Goal: Task Accomplishment & Management: Complete application form

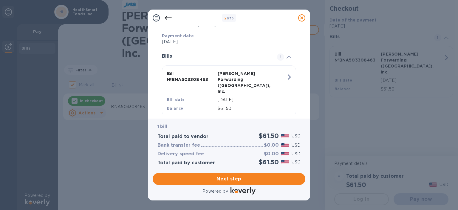
scroll to position [123, 0]
click at [250, 177] on span "Next step" at bounding box center [228, 178] width 143 height 7
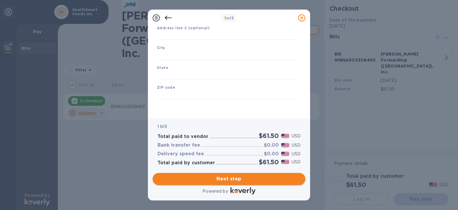
type input "[GEOGRAPHIC_DATA]"
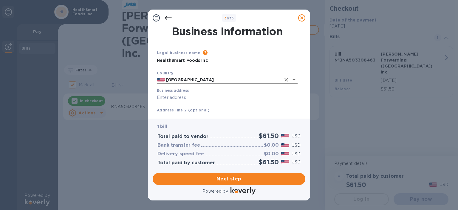
scroll to position [30, 0]
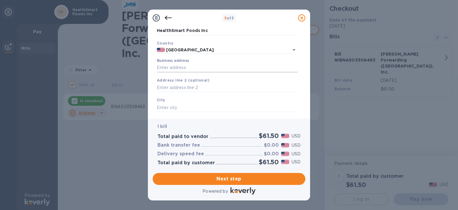
click at [217, 67] on input "Business address" at bounding box center [227, 67] width 141 height 9
click at [174, 69] on input "Business address" at bounding box center [227, 67] width 141 height 9
type input "[STREET_ADDRESS][PERSON_NAME]"
type input "[GEOGRAPHIC_DATA]"
type input "IN"
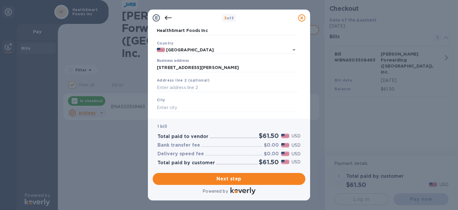
type input "47715"
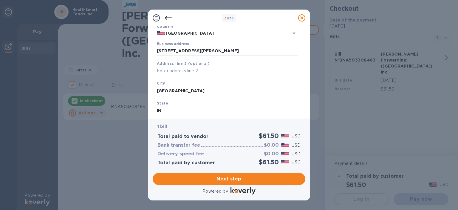
scroll to position [83, 0]
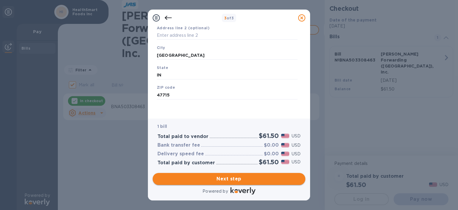
click at [223, 177] on span "Next step" at bounding box center [228, 178] width 143 height 7
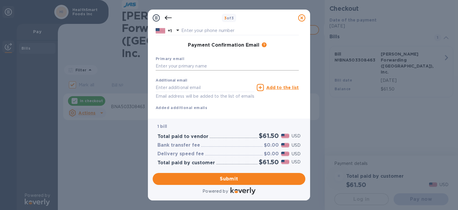
click at [217, 67] on input "text" at bounding box center [227, 66] width 143 height 9
type input "[PERSON_NAME][EMAIL_ADDRESS][DOMAIN_NAME]"
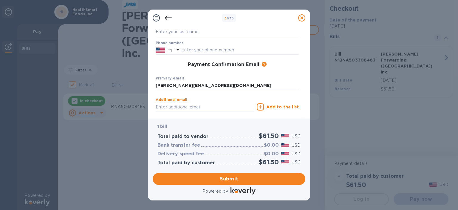
scroll to position [53, 0]
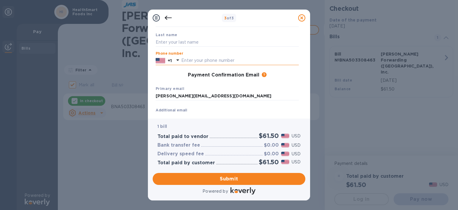
click at [243, 61] on input "text" at bounding box center [239, 60] width 117 height 9
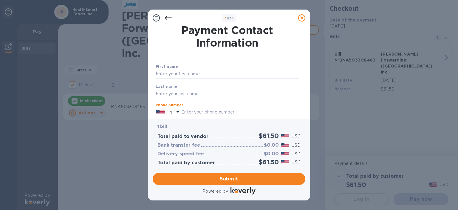
scroll to position [0, 0]
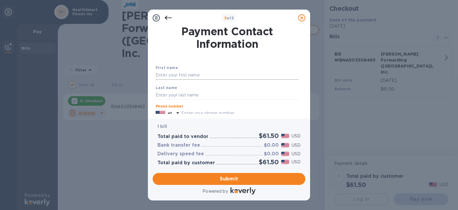
click at [191, 71] on input "text" at bounding box center [227, 75] width 143 height 9
type input "[PERSON_NAME]"
type input "8124808937"
type input "[EMAIL_ADDRESS][DOMAIN_NAME]"
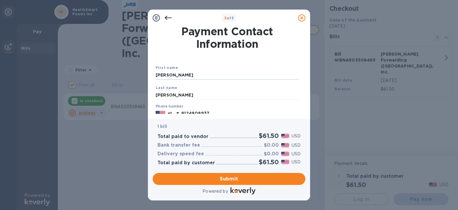
drag, startPoint x: 176, startPoint y: 72, endPoint x: 80, endPoint y: 65, distance: 96.0
click at [80, 65] on div "3 of 3 Payment Contact Information First name [PERSON_NAME] Last name [PERSON_N…" at bounding box center [229, 105] width 458 height 210
type input "[PERSON_NAME]"
type input "s"
type input "[PERSON_NAME]"
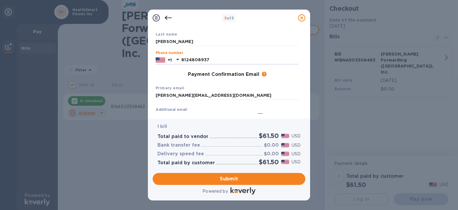
scroll to position [64, 0]
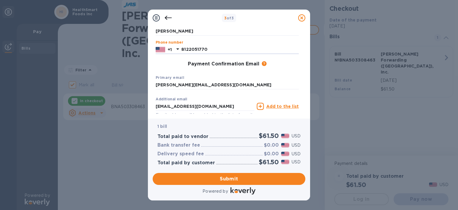
drag, startPoint x: 229, startPoint y: 49, endPoint x: 129, endPoint y: 49, distance: 99.9
click at [129, 49] on div "3 of 3 Payment Contact Information First name [PERSON_NAME] Last name [PERSON_N…" at bounding box center [229, 105] width 458 height 210
type input "8124714111"
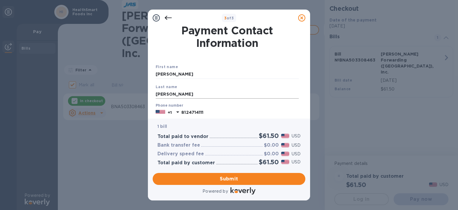
scroll to position [0, 0]
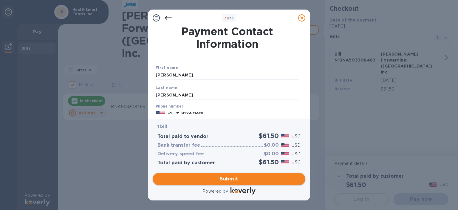
click at [259, 178] on span "Submit" at bounding box center [228, 178] width 143 height 7
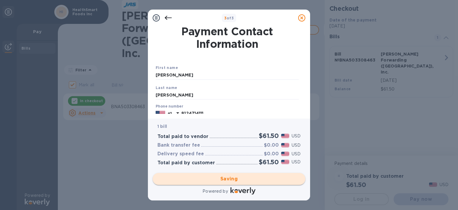
checkbox input "false"
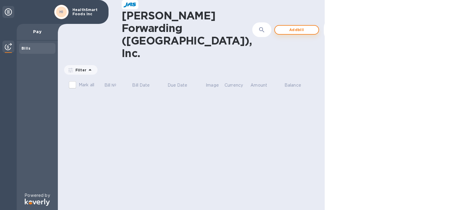
click at [280, 26] on span "Add bill" at bounding box center [297, 29] width 34 height 7
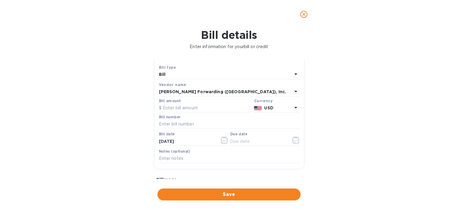
scroll to position [30, 0]
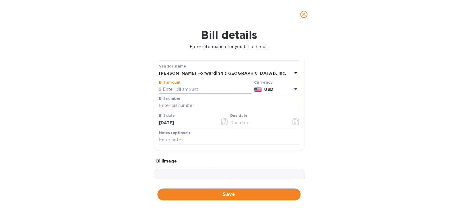
click at [214, 86] on input "text" at bounding box center [205, 89] width 93 height 9
type input "2,699.12"
type input "BNA503308481"
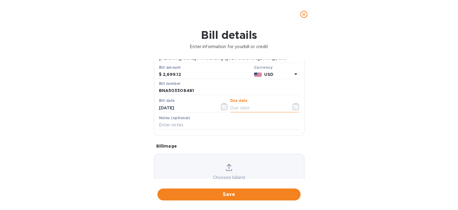
scroll to position [0, 0]
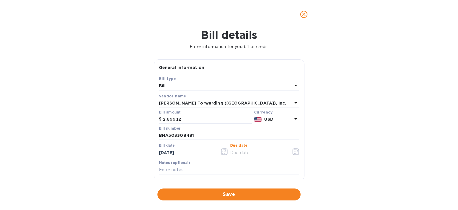
click at [305, 14] on icon "close" at bounding box center [304, 14] width 6 height 6
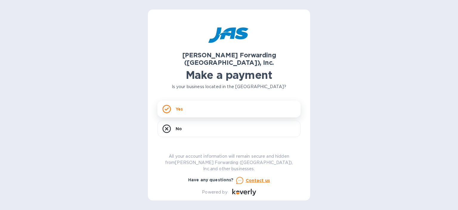
click at [179, 106] on p "Yes" at bounding box center [179, 109] width 7 height 6
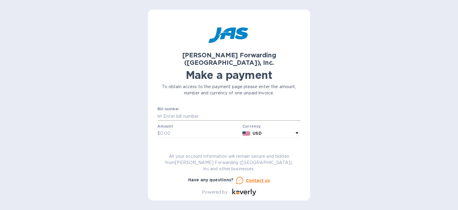
click at [181, 112] on input "text" at bounding box center [231, 116] width 138 height 9
type input "BNA503308481"
click at [211, 129] on input "text" at bounding box center [200, 133] width 80 height 9
type input "2,699.12"
click at [196, 146] on input "text" at bounding box center [228, 150] width 143 height 9
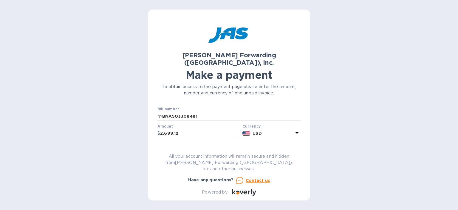
type input "h"
type input "HealthSmart Foods"
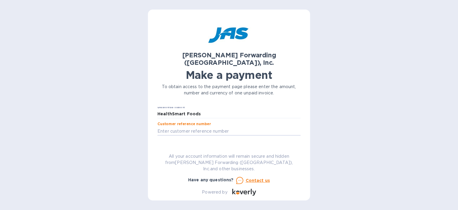
click at [231, 146] on span "Go to payment page" at bounding box center [229, 149] width 134 height 7
